Goal: Task Accomplishment & Management: Complete application form

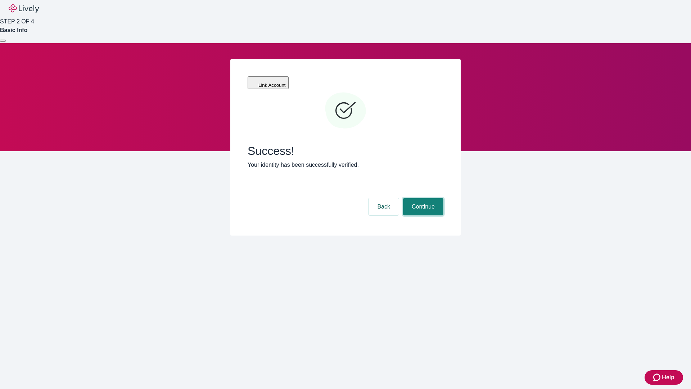
click at [422, 198] on button "Continue" at bounding box center [423, 206] width 40 height 17
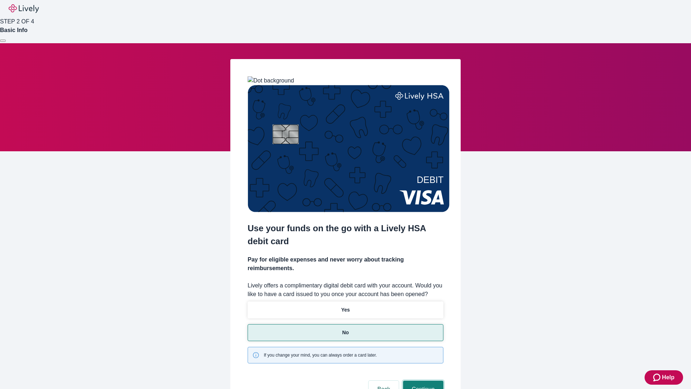
click at [422, 381] on button "Continue" at bounding box center [423, 389] width 40 height 17
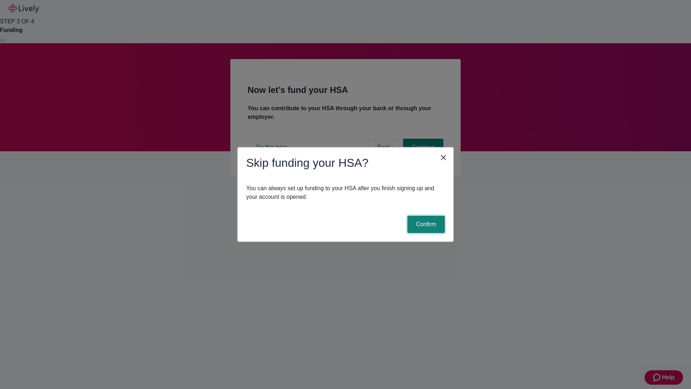
click at [425, 224] on button "Confirm" at bounding box center [426, 224] width 37 height 17
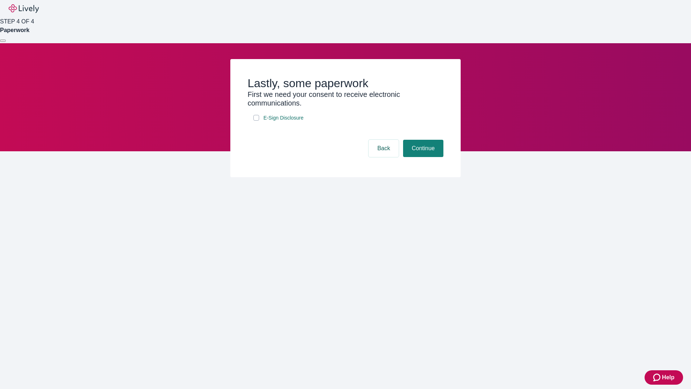
click at [256, 121] on input "E-Sign Disclosure" at bounding box center [257, 118] width 6 height 6
checkbox input "true"
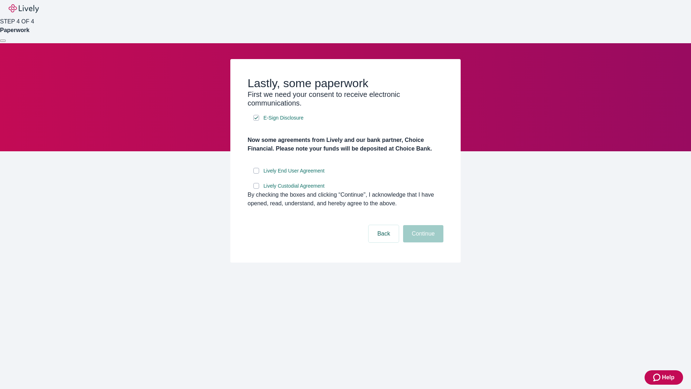
click at [256, 174] on input "Lively End User Agreement" at bounding box center [257, 171] width 6 height 6
checkbox input "true"
click at [256, 189] on input "Lively Custodial Agreement" at bounding box center [257, 186] width 6 height 6
checkbox input "true"
click at [422, 242] on button "Continue" at bounding box center [423, 233] width 40 height 17
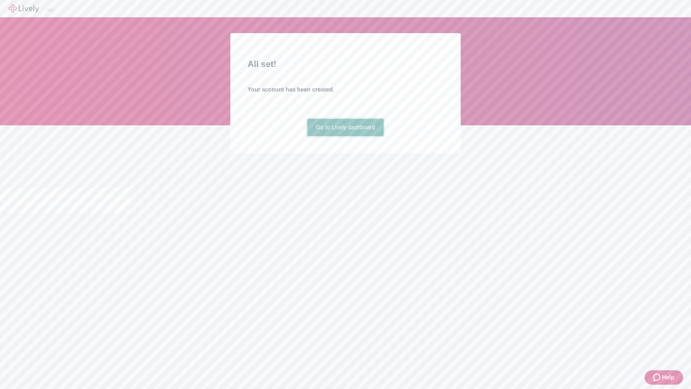
click at [345, 136] on link "Go to Lively dashboard" at bounding box center [346, 127] width 77 height 17
